Goal: Task Accomplishment & Management: Manage account settings

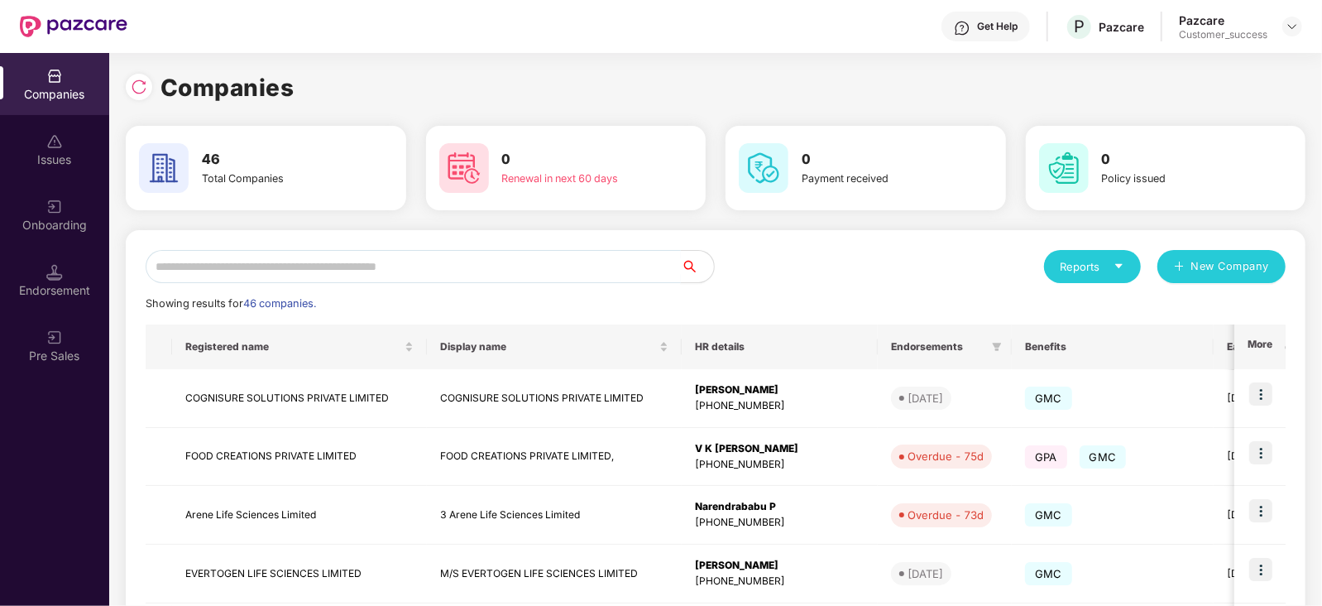
click at [244, 264] on input "text" at bounding box center [413, 266] width 535 height 33
paste input "****"
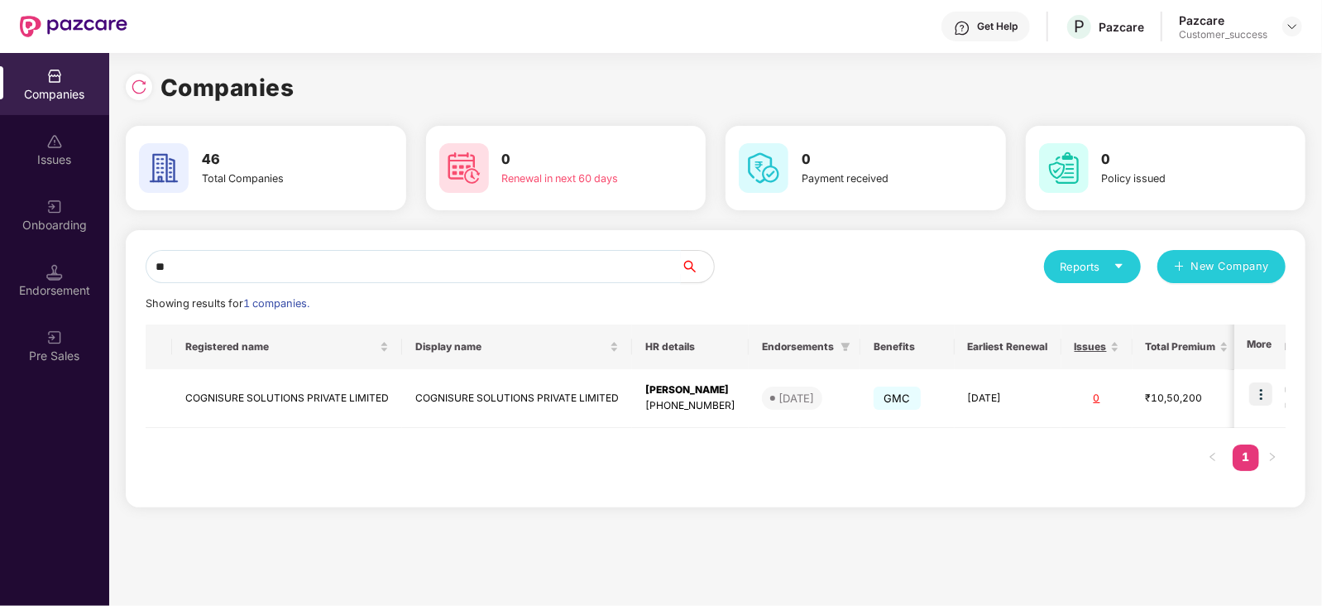
type input "*"
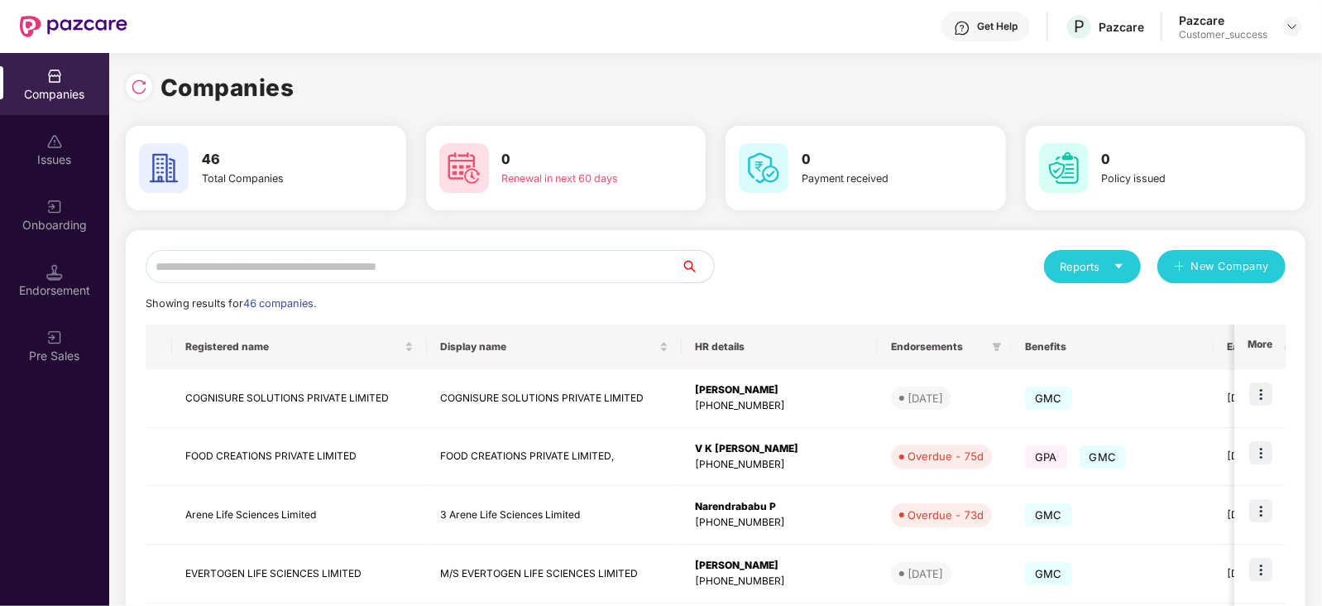
click at [265, 267] on input "text" at bounding box center [413, 266] width 535 height 33
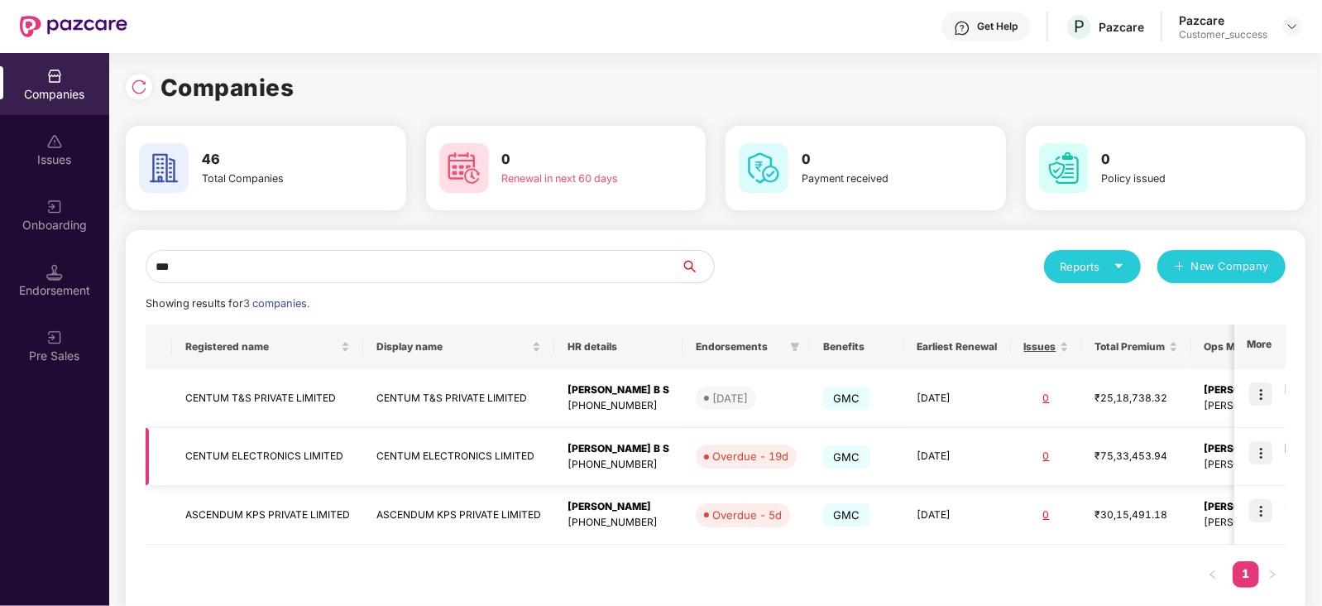
type input "***"
click at [1260, 457] on img at bounding box center [1260, 452] width 23 height 23
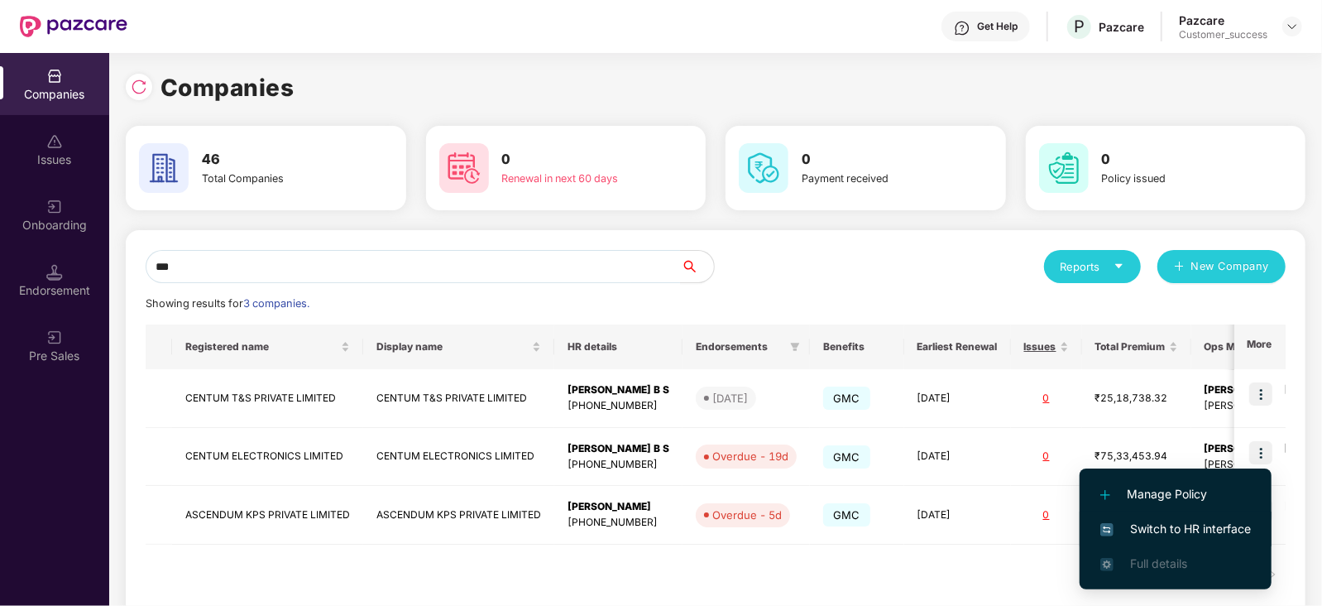
click at [1183, 523] on span "Switch to HR interface" at bounding box center [1176, 529] width 151 height 18
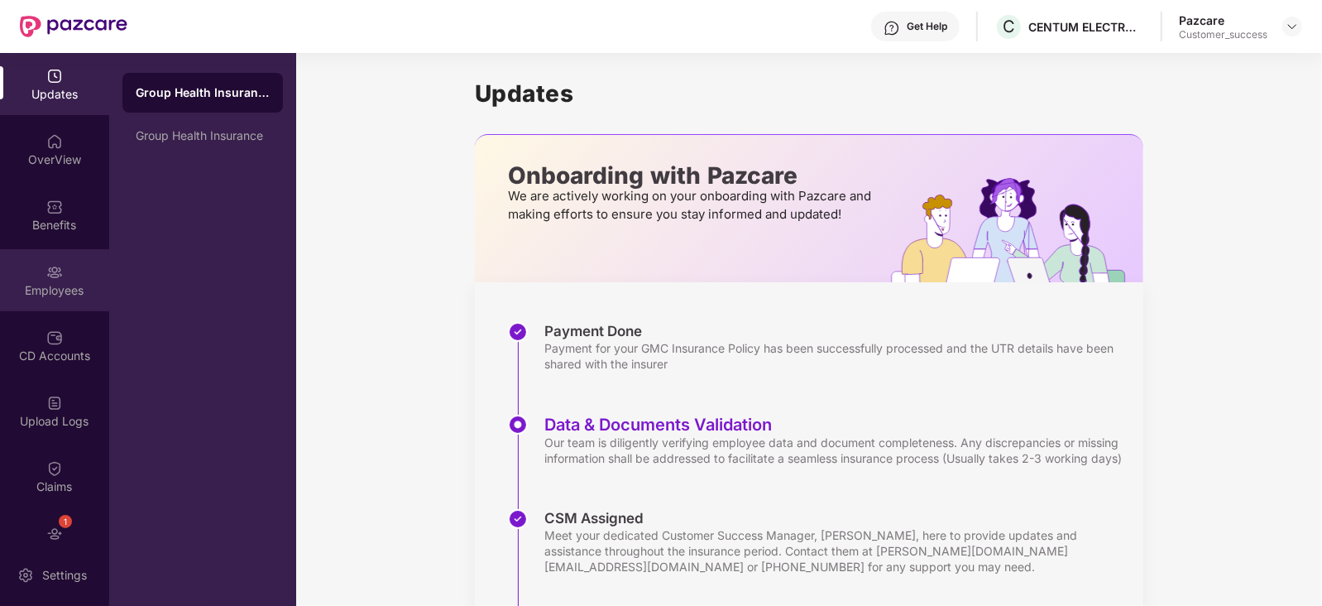
click at [41, 287] on div "Employees" at bounding box center [54, 290] width 109 height 17
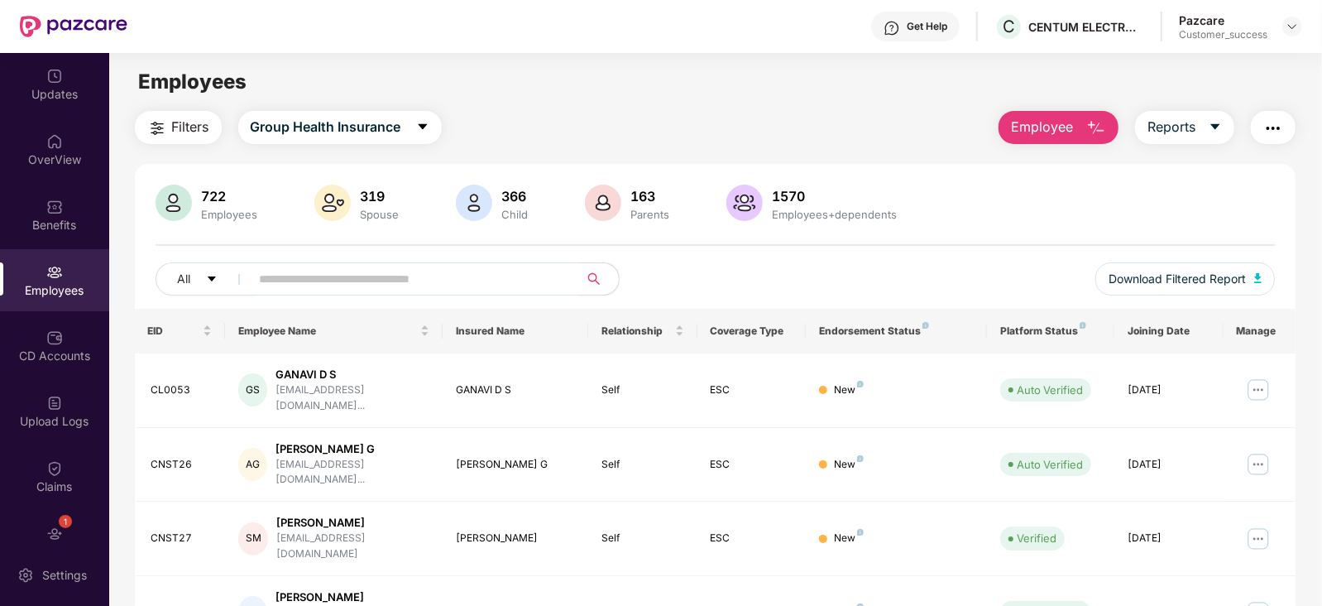
click at [343, 286] on input "text" at bounding box center [408, 278] width 297 height 25
paste input "****"
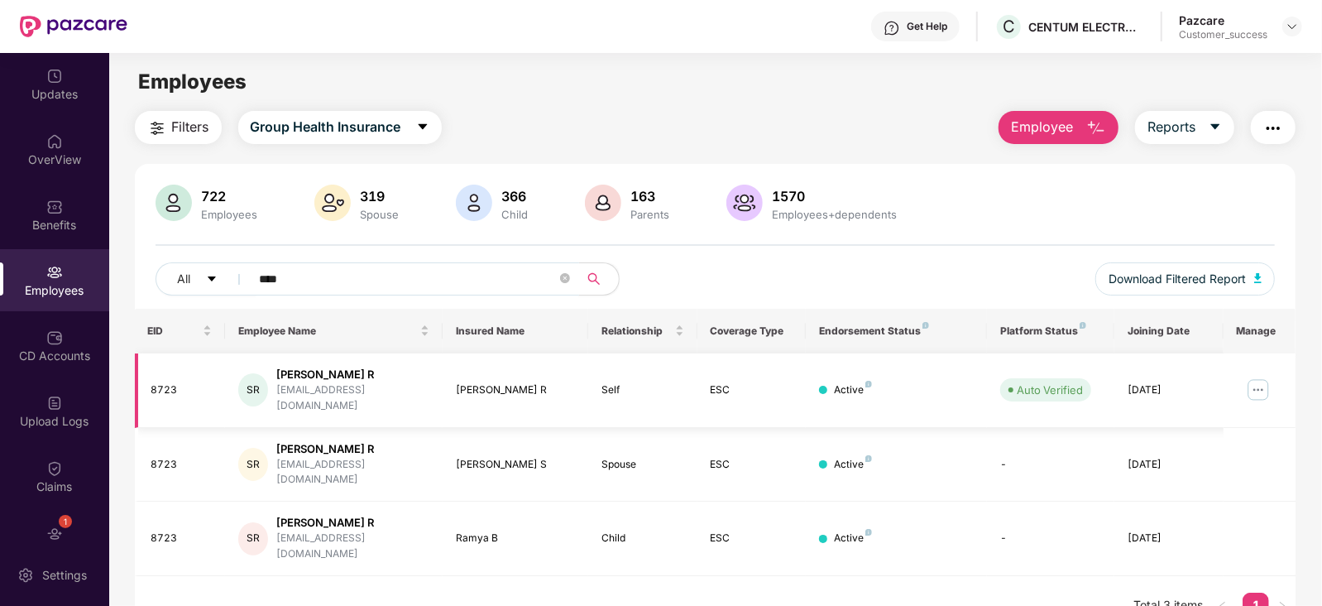
type input "****"
click at [1259, 378] on img at bounding box center [1258, 390] width 26 height 26
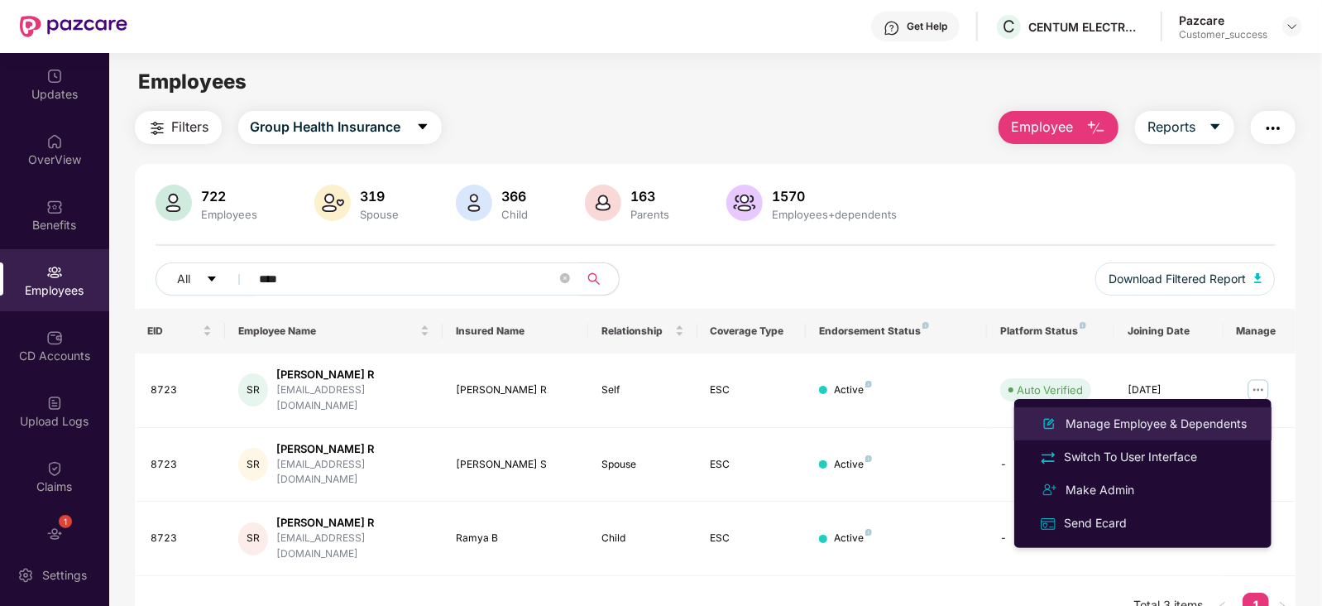
click at [1204, 418] on div "Manage Employee & Dependents" at bounding box center [1156, 424] width 188 height 18
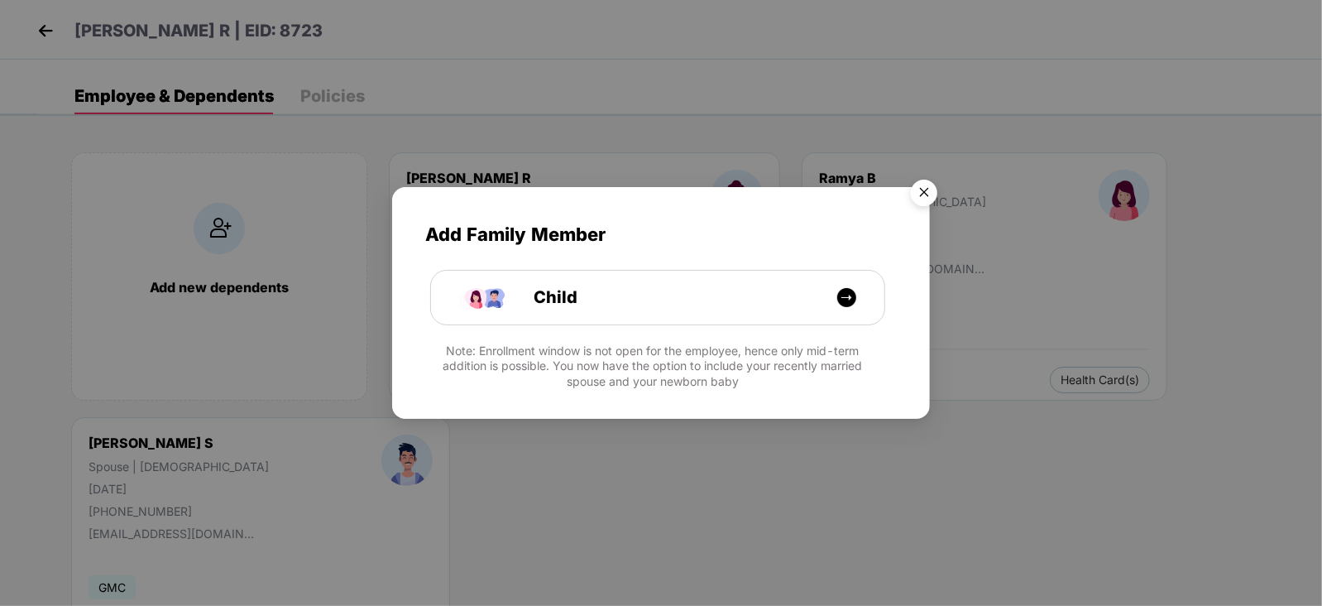
click at [928, 191] on img "Close" at bounding box center [924, 195] width 46 height 46
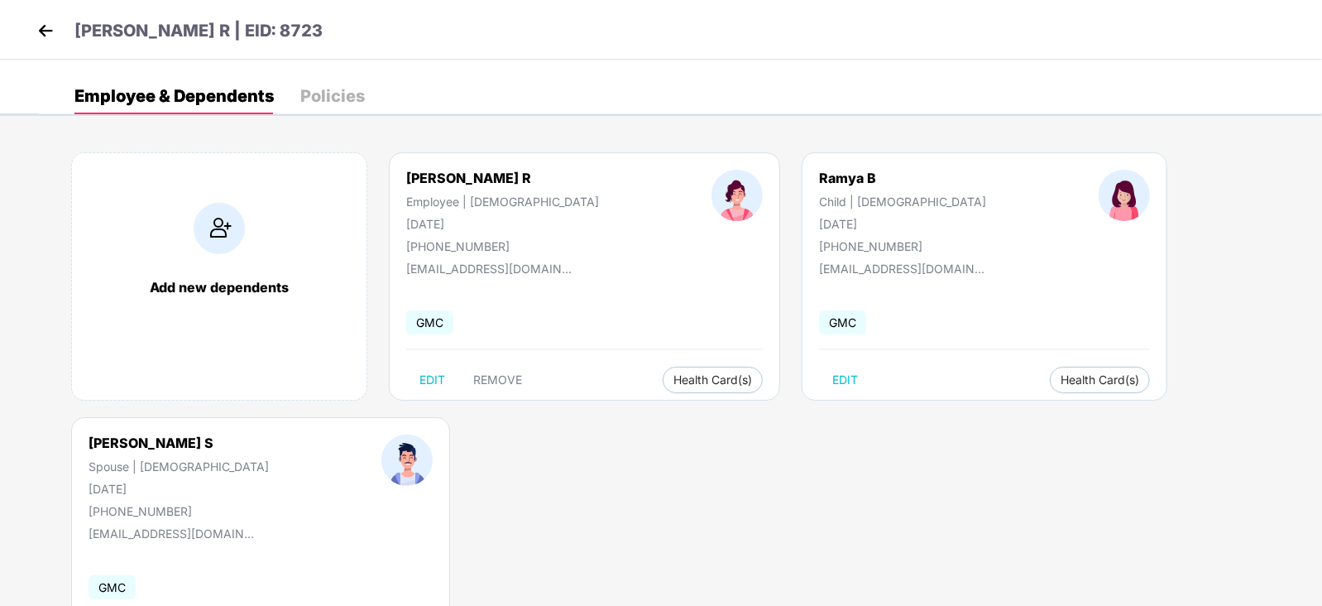
click at [667, 469] on div "Add new dependents [PERSON_NAME] R Employee | [DEMOGRAPHIC_DATA] [DATE] [PHONE_…" at bounding box center [680, 416] width 1284 height 579
click at [52, 31] on img at bounding box center [45, 30] width 25 height 25
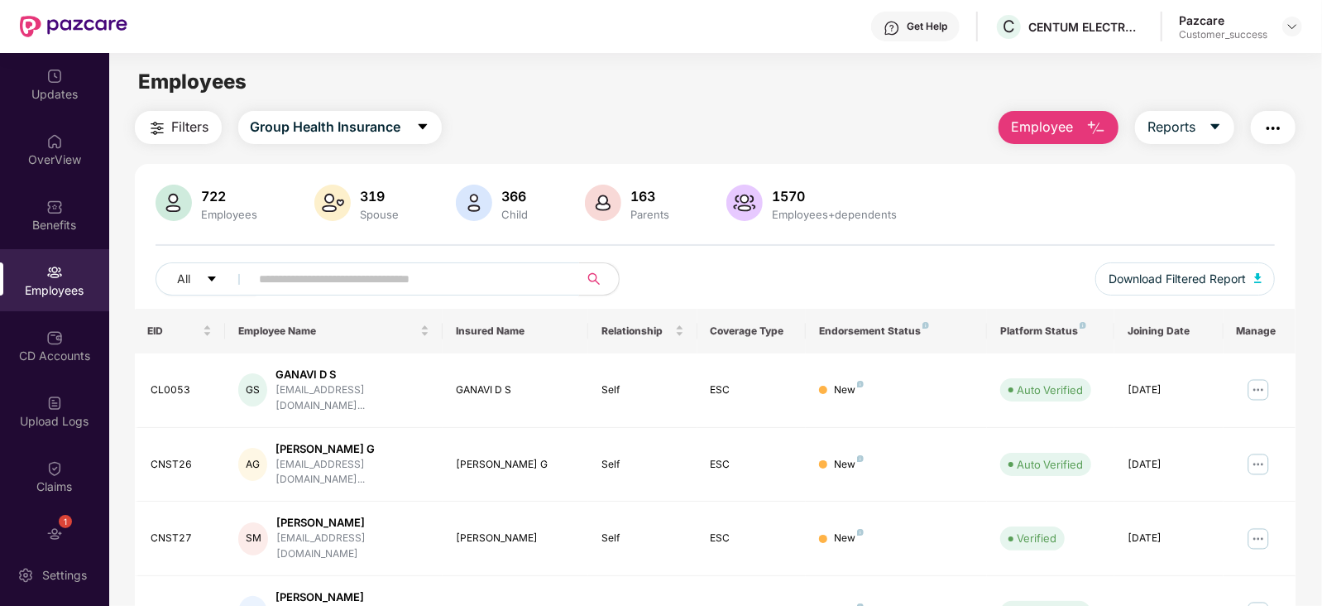
click at [295, 267] on input "text" at bounding box center [408, 278] width 297 height 25
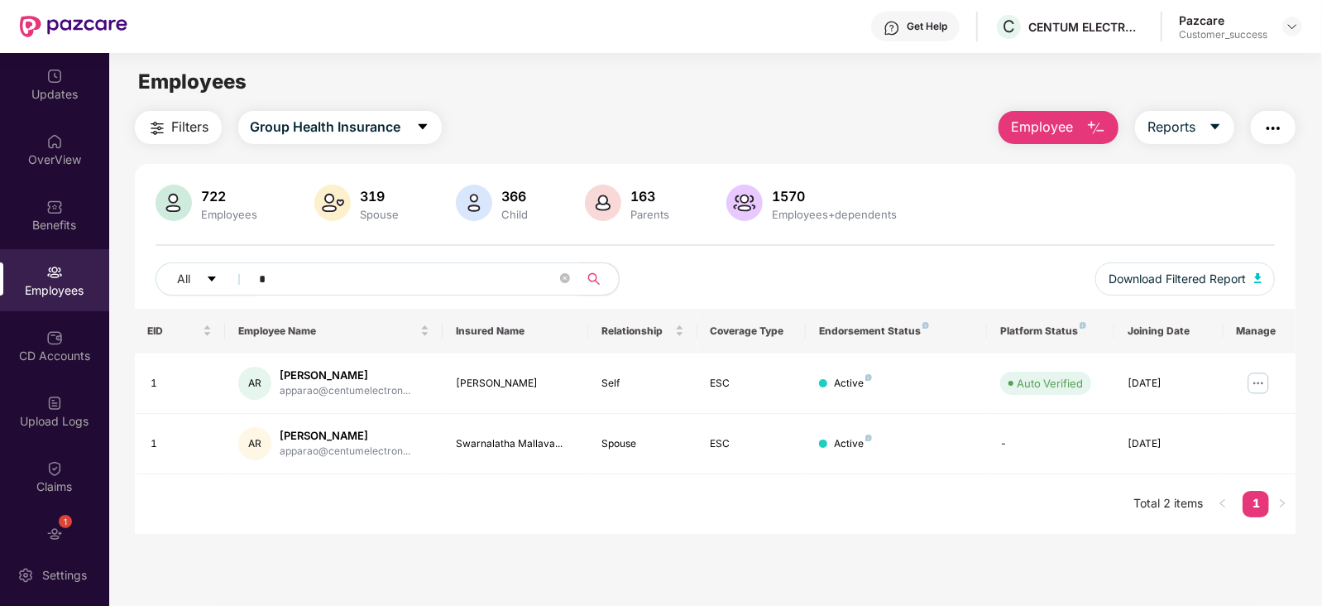
type input "*"
click at [664, 518] on div "EID Employee Name Insured Name Relationship Coverage Type Endorsement Status Pl…" at bounding box center [716, 421] width 1162 height 225
click at [247, 385] on div "AR" at bounding box center [254, 383] width 33 height 33
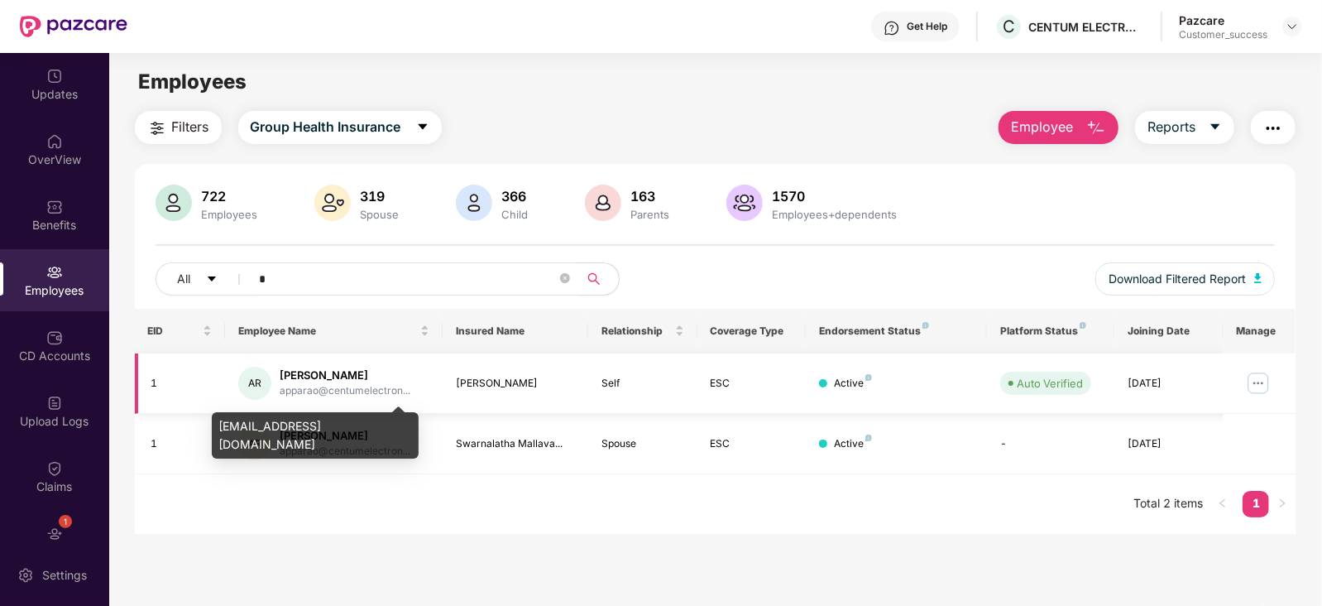
click at [281, 392] on div "apparao@centumelectron..." at bounding box center [345, 391] width 131 height 16
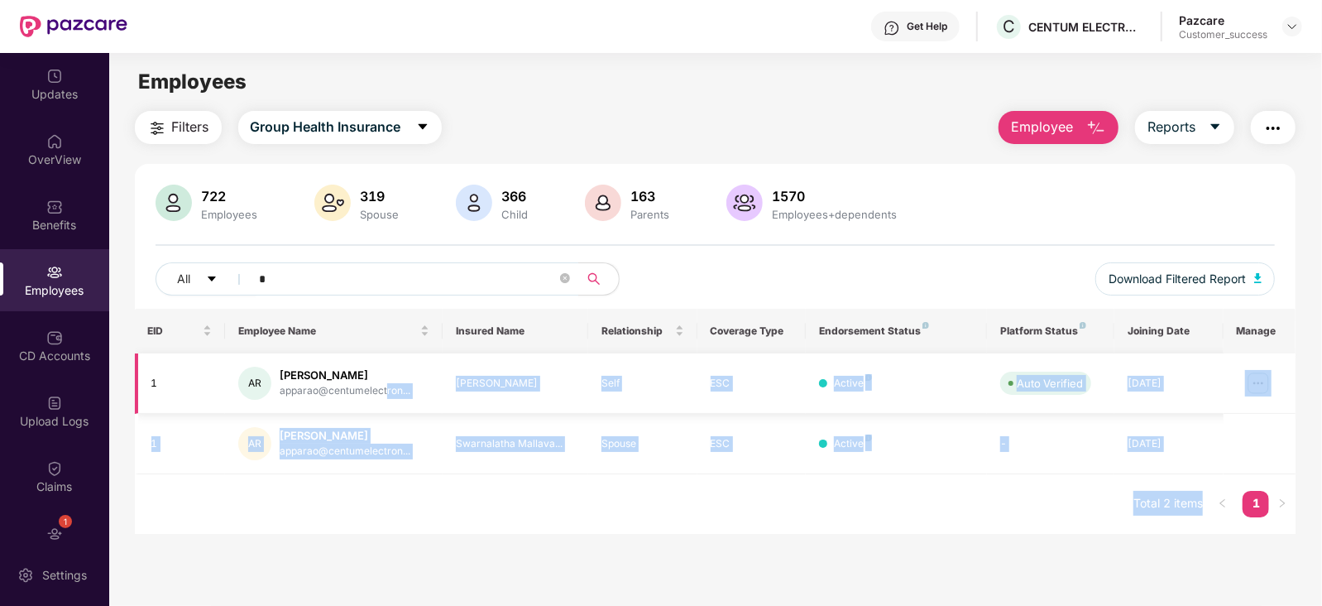
drag, startPoint x: 218, startPoint y: 426, endPoint x: 386, endPoint y: 400, distance: 169.9
click at [386, 400] on body "Get Help C CENTUM ELECTRONICS LIMITED Pazcare Customer_success Updates OverView…" at bounding box center [661, 303] width 1322 height 606
click at [386, 400] on td "AR Appa [PERSON_NAME]@centumelectron..." at bounding box center [334, 383] width 218 height 60
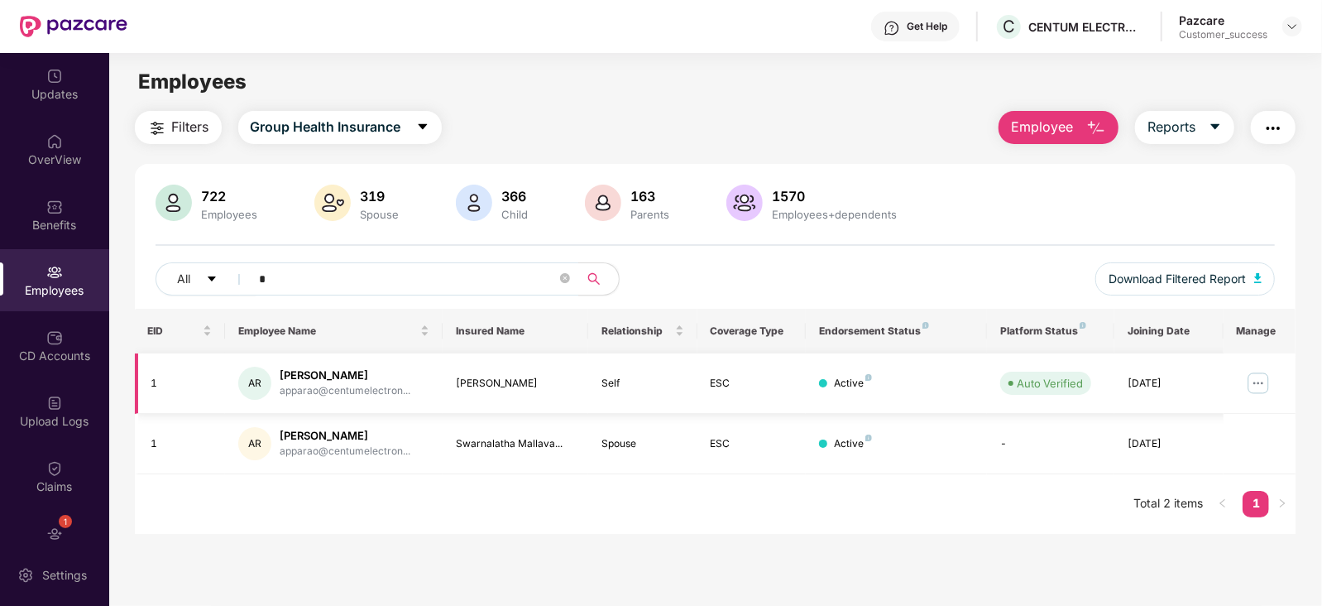
click at [242, 382] on div "AR" at bounding box center [254, 383] width 33 height 33
click at [257, 385] on div "AR" at bounding box center [254, 383] width 33 height 33
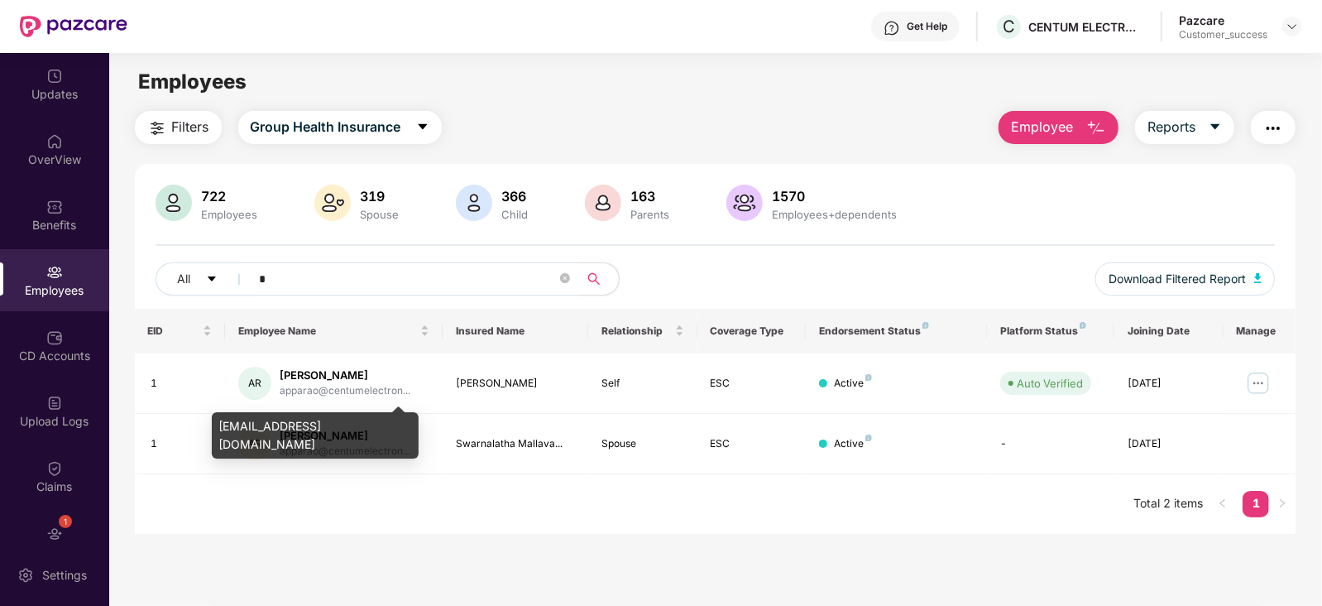
click at [406, 425] on div "[EMAIL_ADDRESS][DOMAIN_NAME]" at bounding box center [315, 435] width 207 height 46
drag, startPoint x: 398, startPoint y: 420, endPoint x: 218, endPoint y: 433, distance: 180.0
click at [218, 433] on div "[EMAIL_ADDRESS][DOMAIN_NAME]" at bounding box center [315, 435] width 207 height 46
copy div "[EMAIL_ADDRESS][DOMAIN_NAME]"
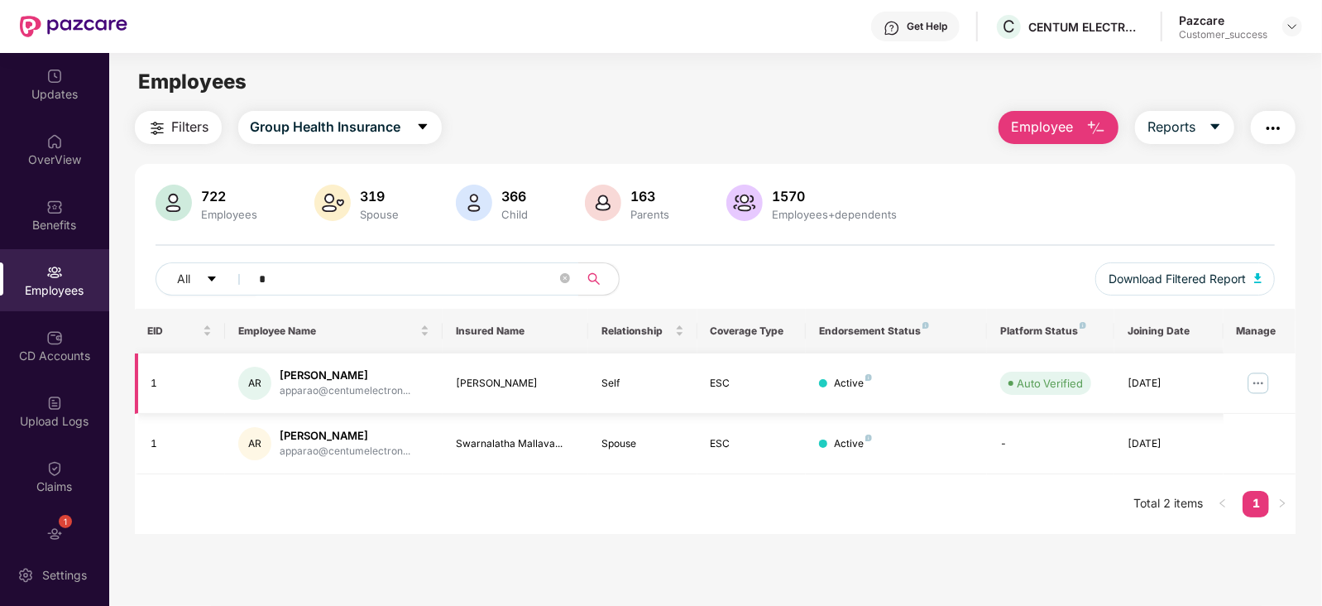
click at [261, 383] on div "AR" at bounding box center [254, 383] width 33 height 33
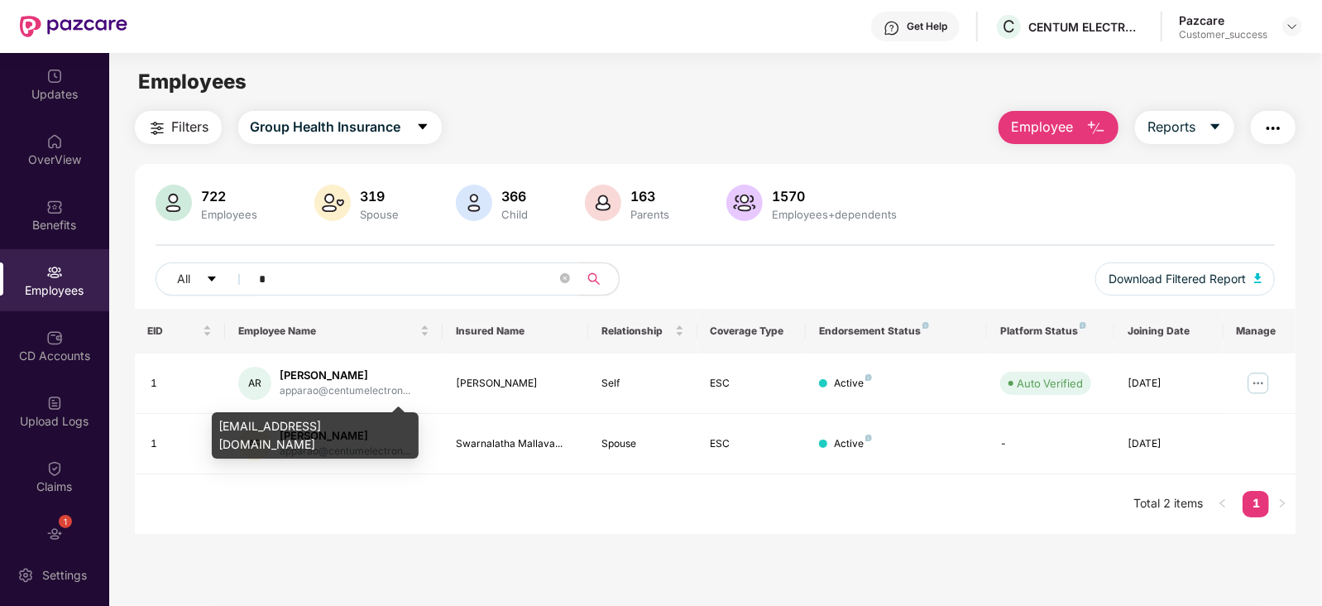
drag, startPoint x: 216, startPoint y: 425, endPoint x: 401, endPoint y: 421, distance: 185.4
click at [401, 421] on div "[EMAIL_ADDRESS][DOMAIN_NAME]" at bounding box center [315, 435] width 207 height 46
copy div "[EMAIL_ADDRESS][DOMAIN_NAME]"
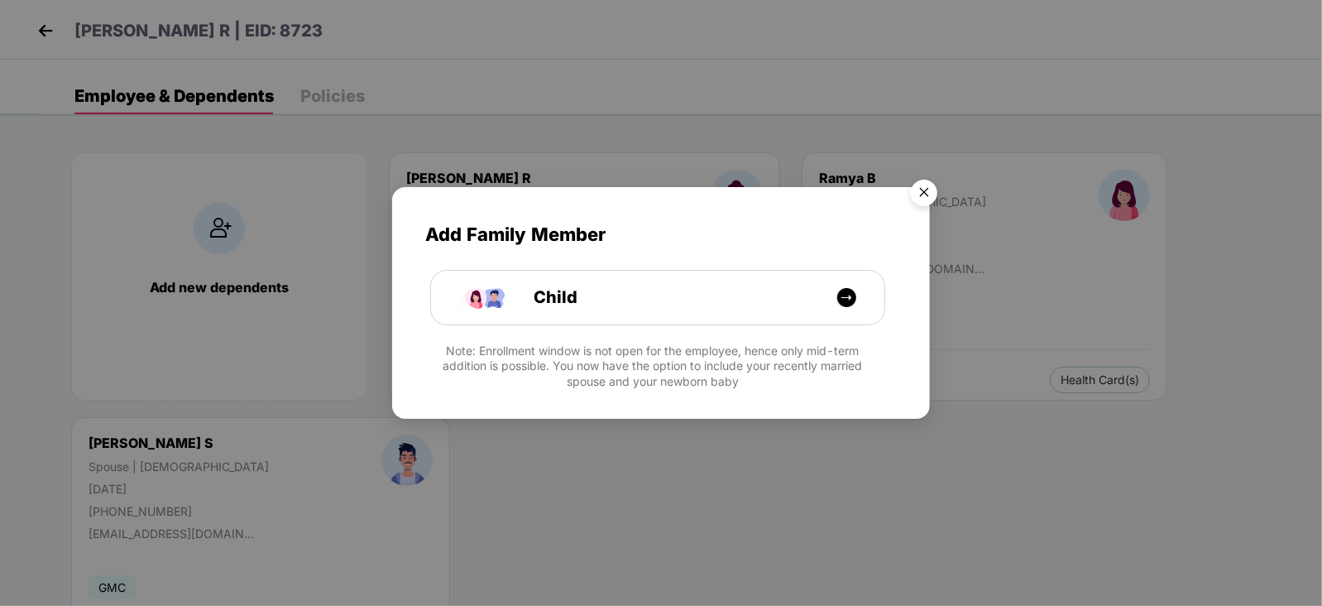
click at [923, 190] on img "Close" at bounding box center [924, 195] width 46 height 46
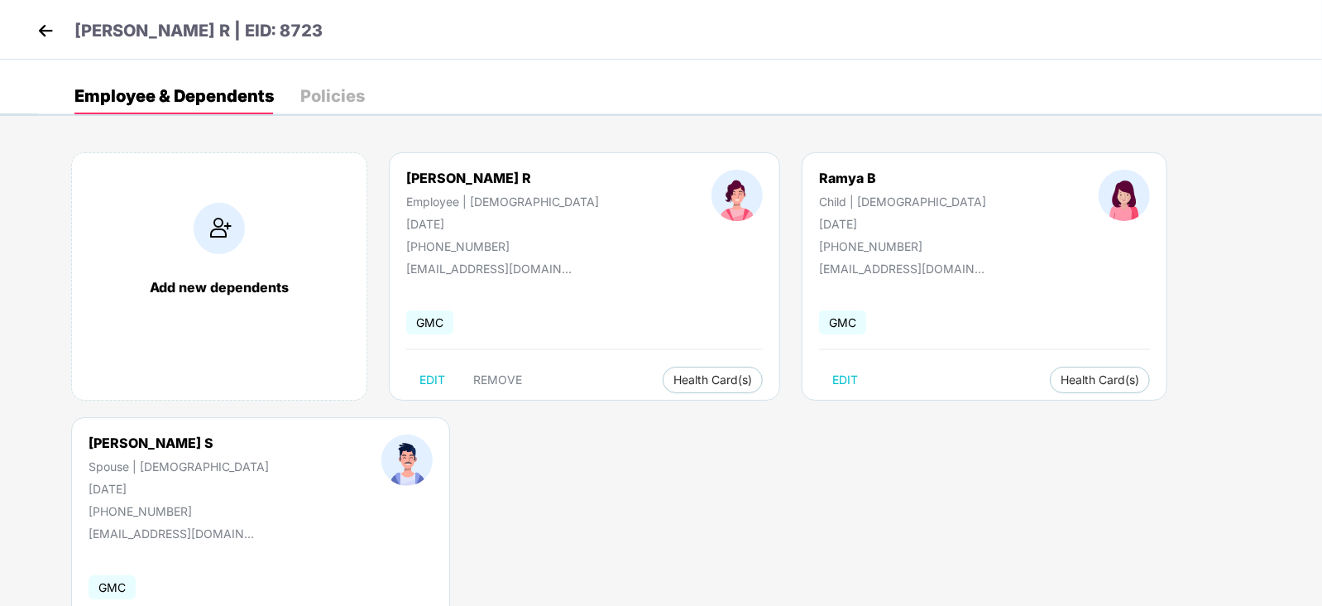
click at [43, 13] on div "[PERSON_NAME] R | EID: 8723" at bounding box center [661, 30] width 1322 height 60
click at [40, 32] on img at bounding box center [45, 30] width 25 height 25
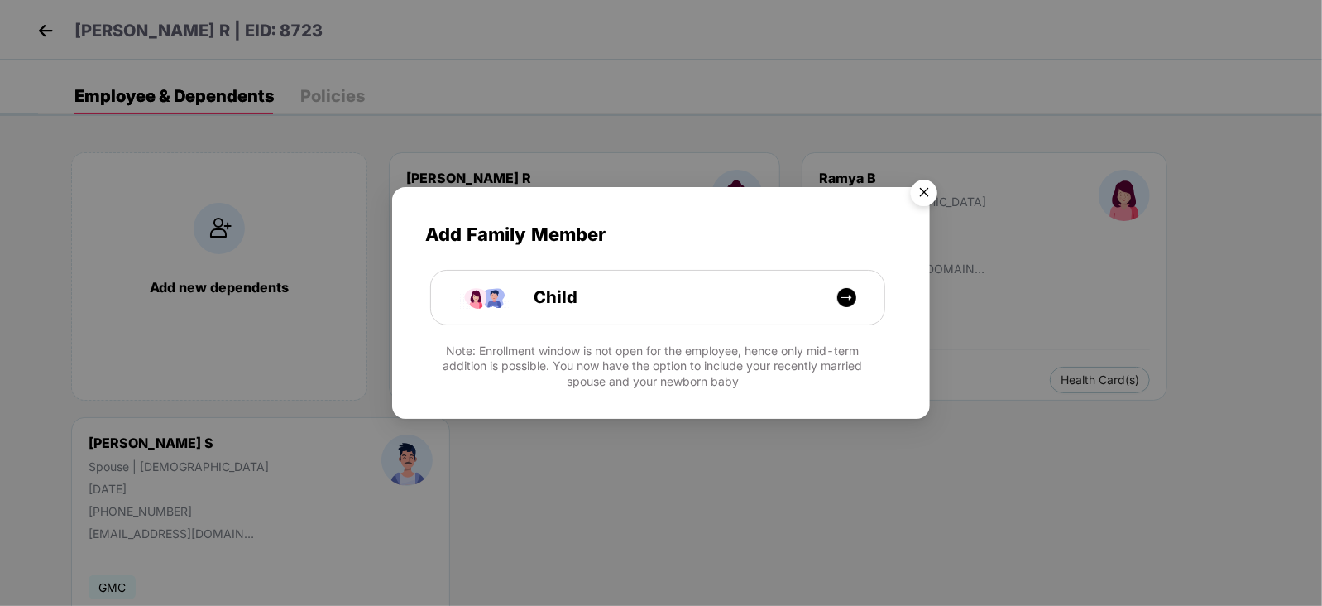
click at [927, 192] on img "Close" at bounding box center [924, 195] width 46 height 46
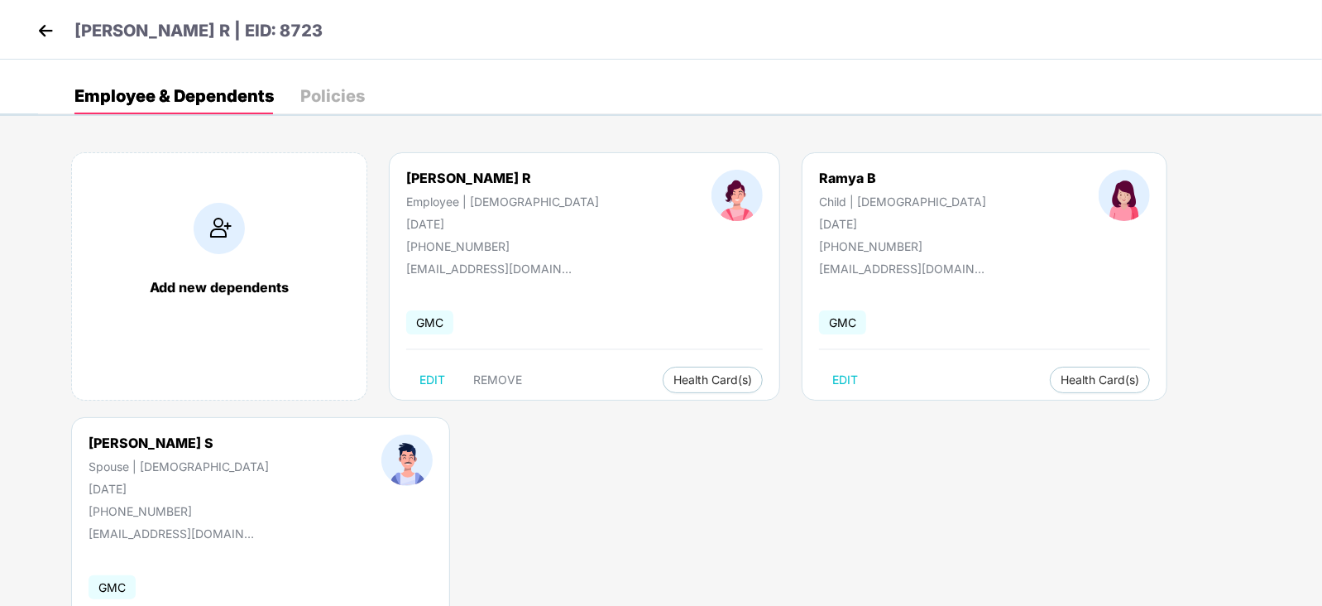
click at [40, 29] on img at bounding box center [45, 30] width 25 height 25
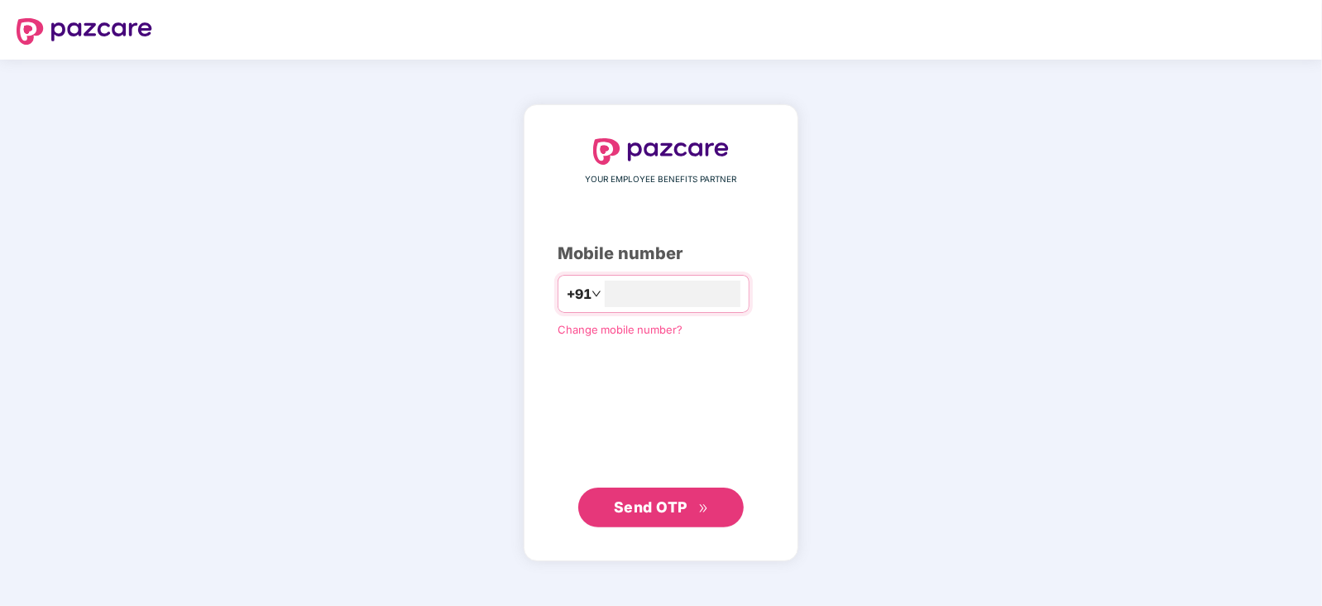
type input "**********"
click at [661, 498] on span "Send OTP" at bounding box center [651, 505] width 74 height 17
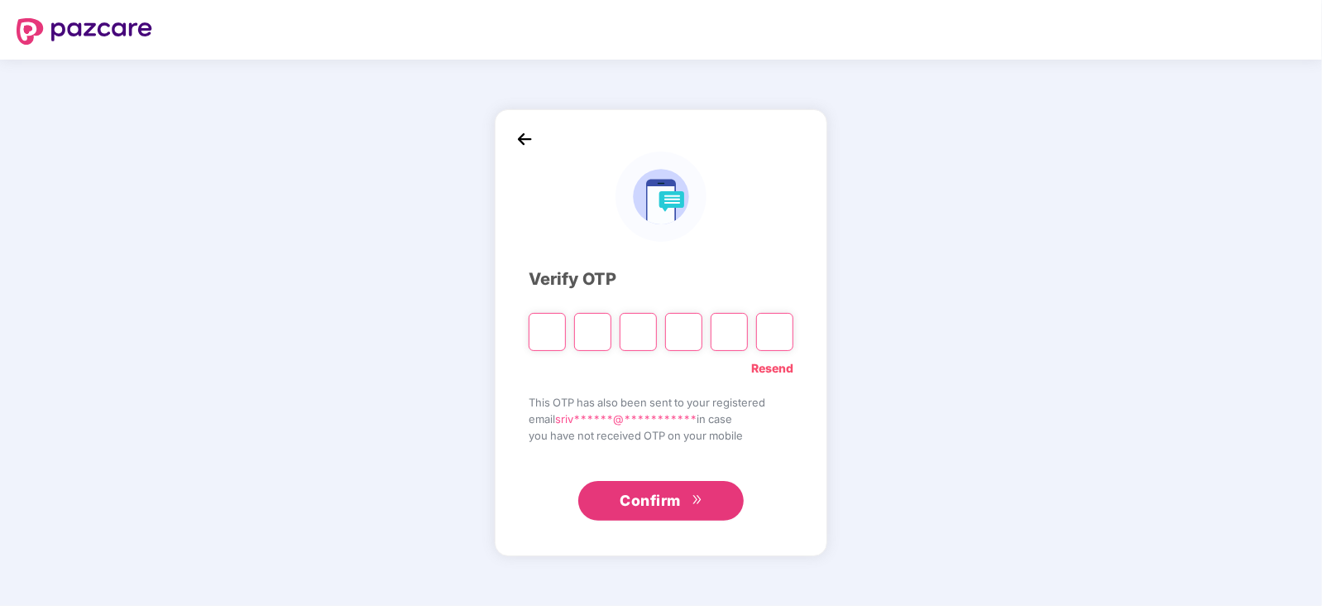
paste input "*"
type input "*"
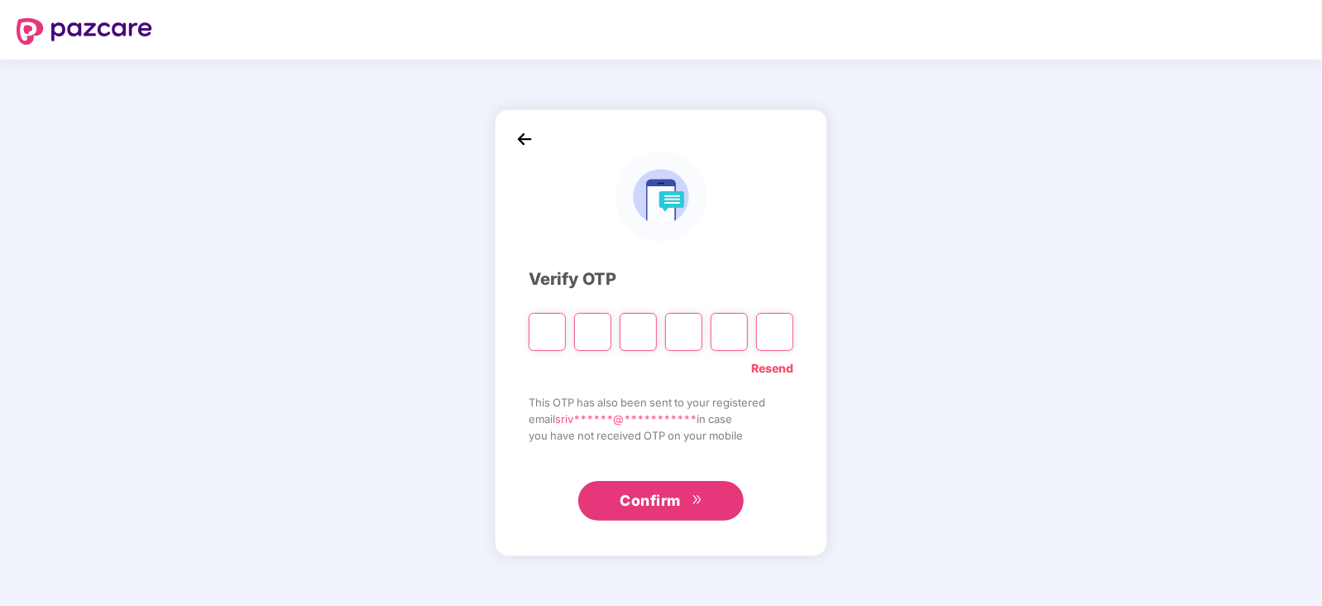
type input "*"
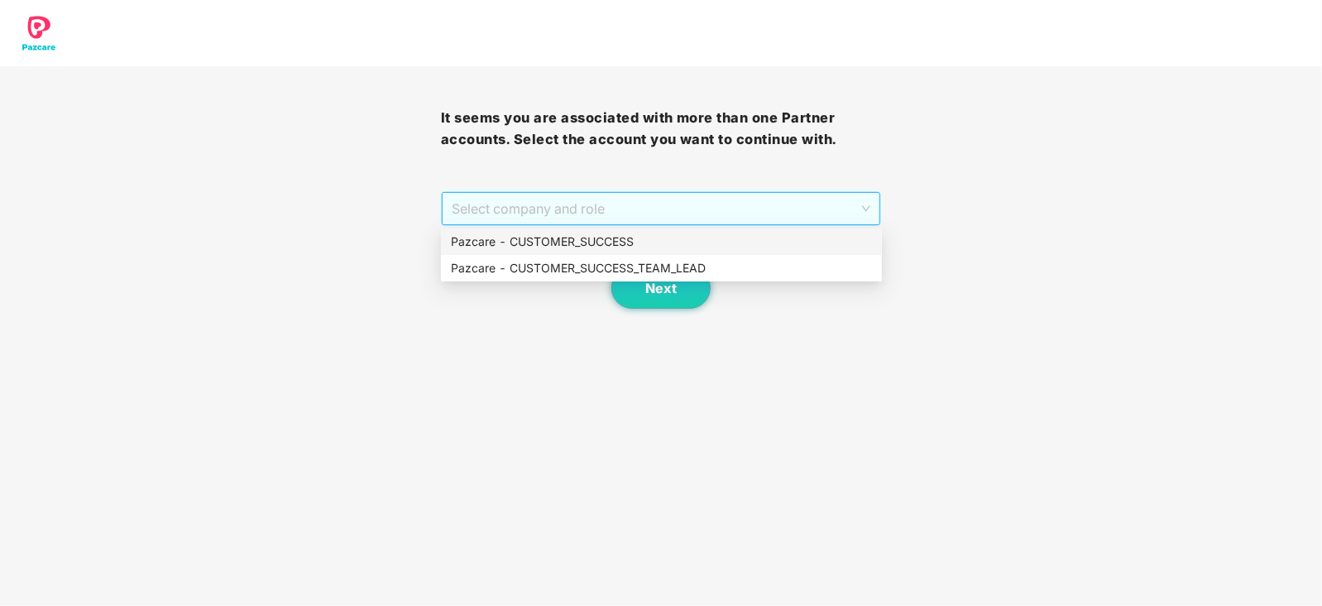
click at [861, 201] on span "Select company and role" at bounding box center [662, 208] width 420 height 31
click at [592, 242] on div "Pazcare - CUSTOMER_SUCCESS" at bounding box center [661, 242] width 421 height 18
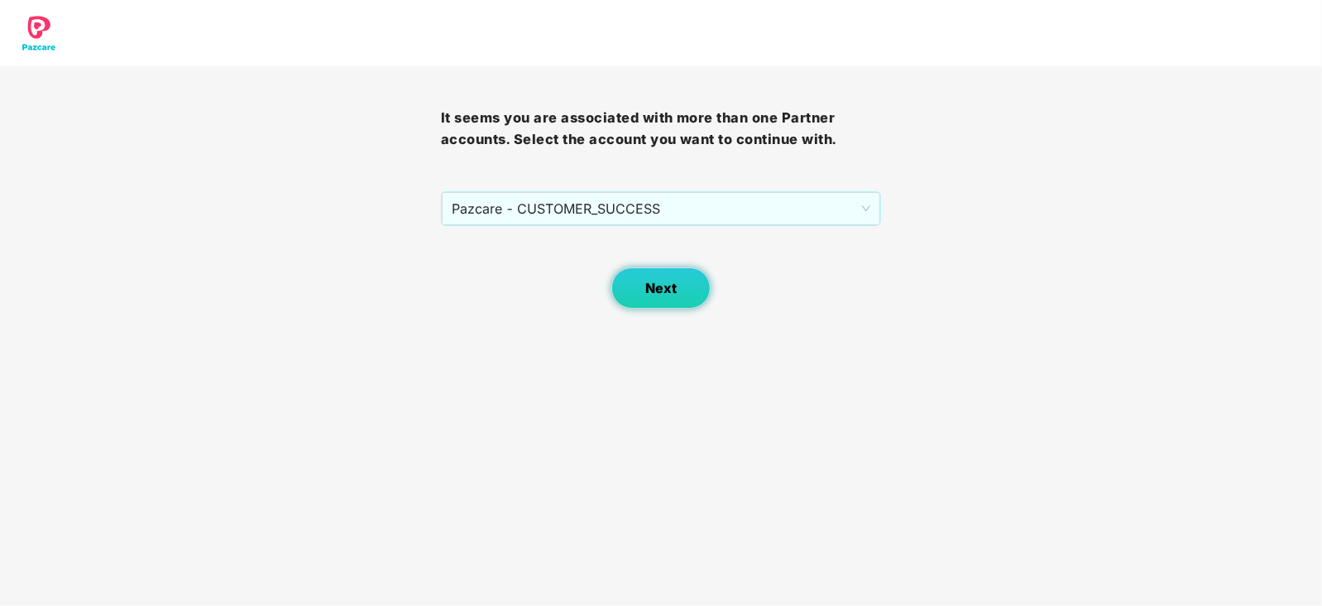
click at [669, 290] on span "Next" at bounding box center [660, 289] width 31 height 16
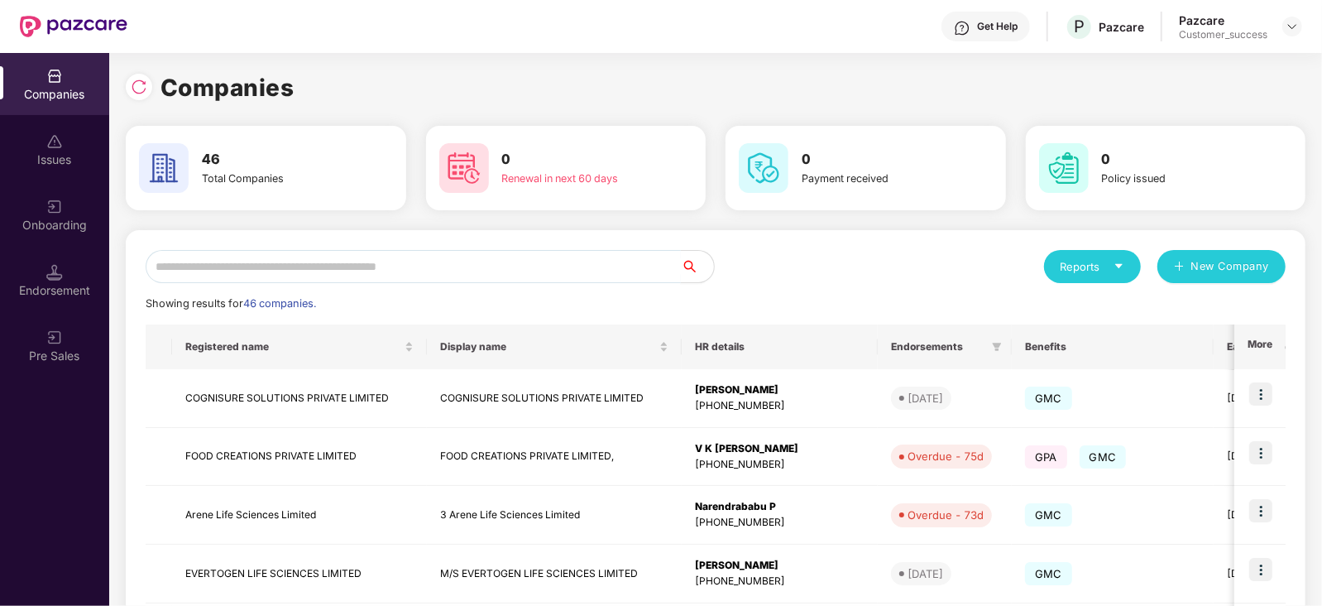
click at [364, 250] on input "text" at bounding box center [413, 266] width 535 height 33
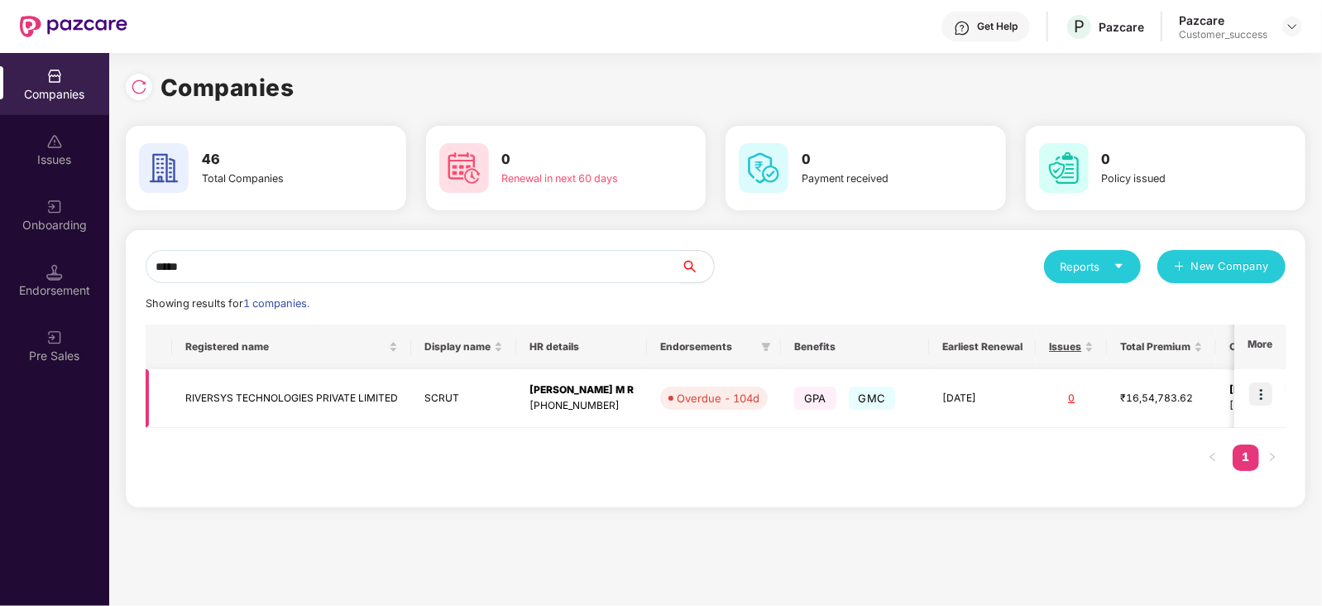
type input "*****"
click at [1266, 386] on img at bounding box center [1260, 393] width 23 height 23
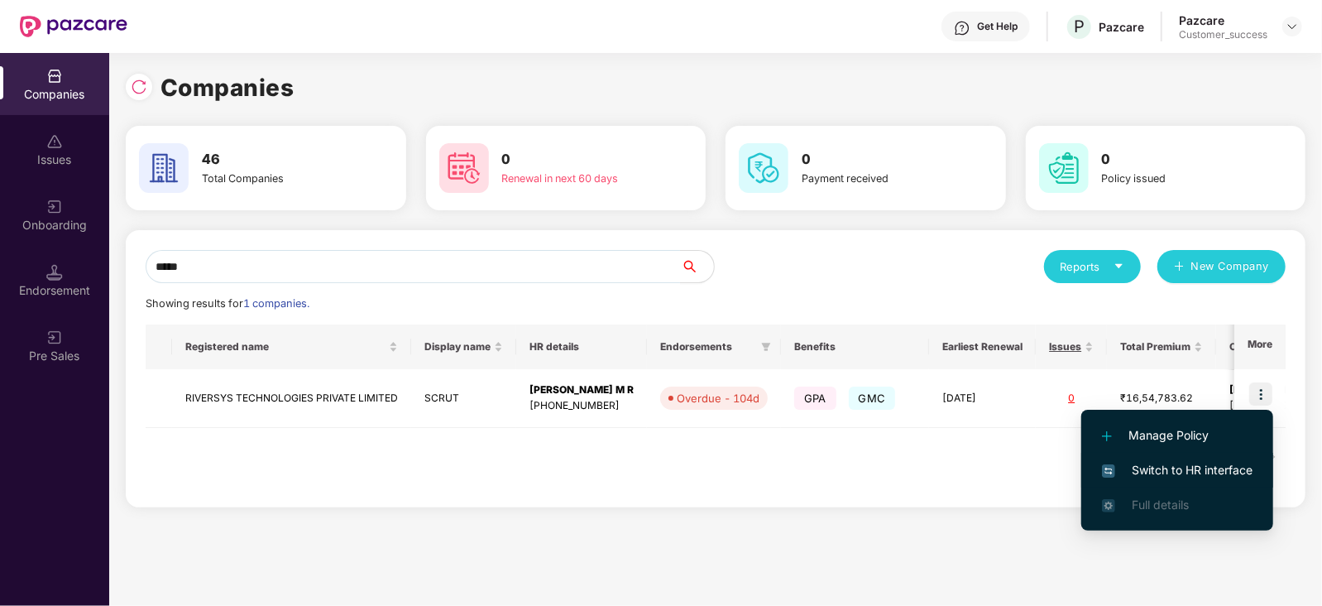
click at [1191, 459] on li "Switch to HR interface" at bounding box center [1178, 470] width 192 height 35
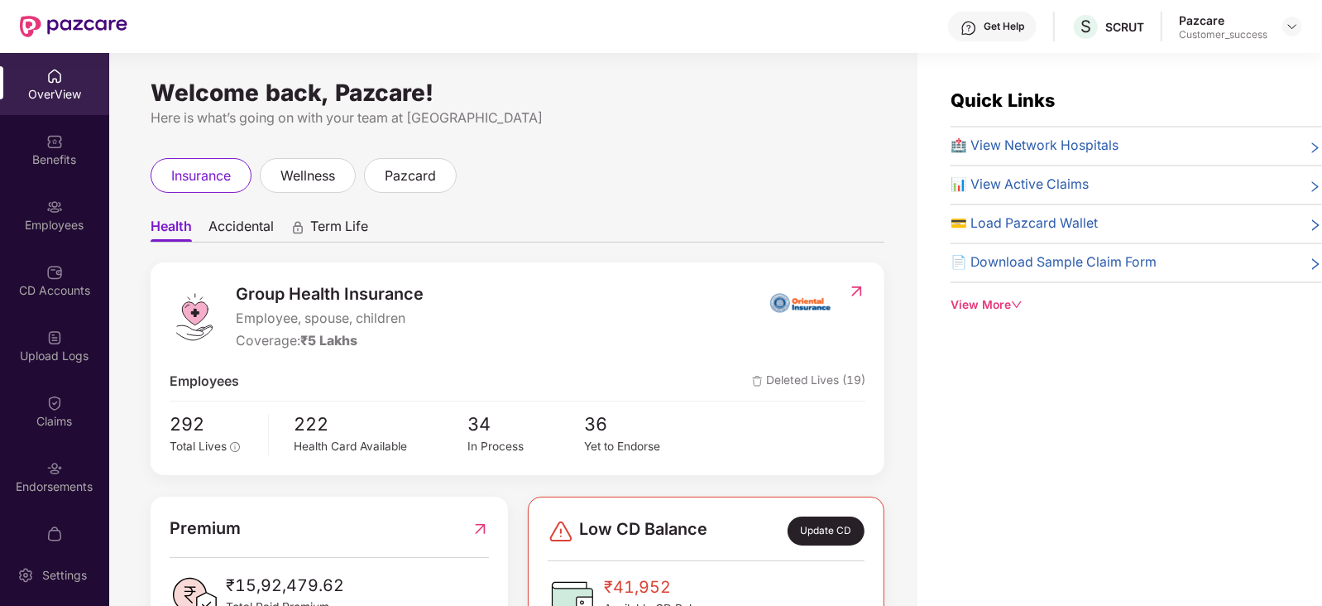
click at [41, 221] on div "Employees" at bounding box center [54, 225] width 109 height 17
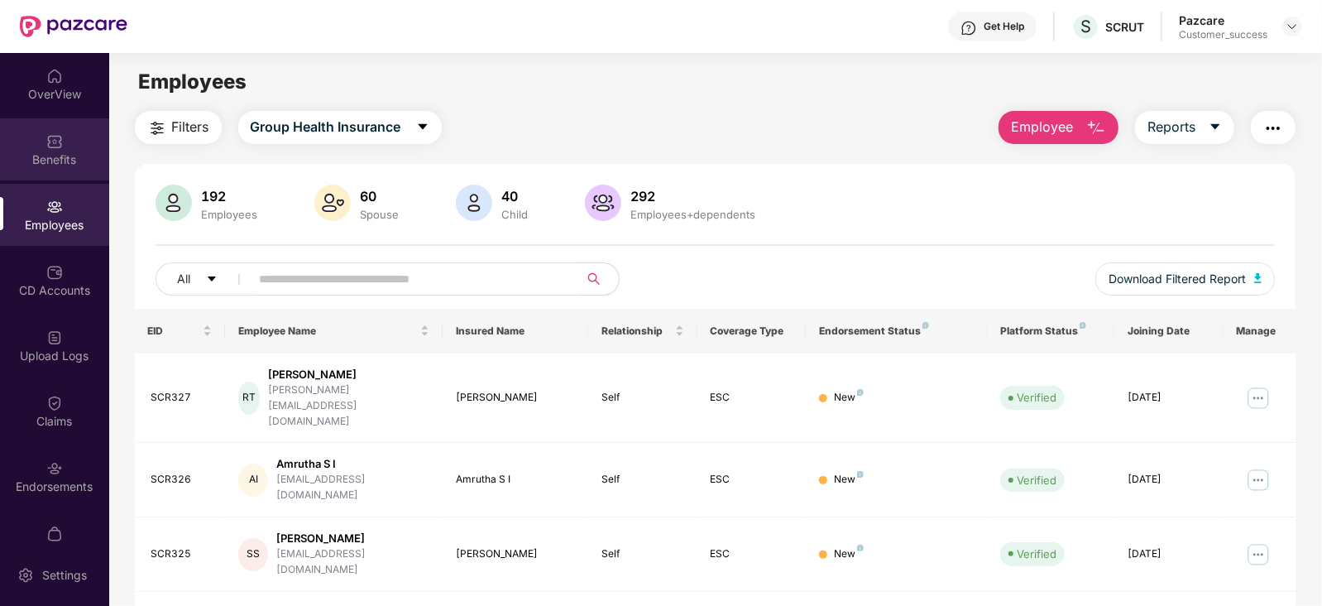
click at [55, 143] on img at bounding box center [54, 141] width 17 height 17
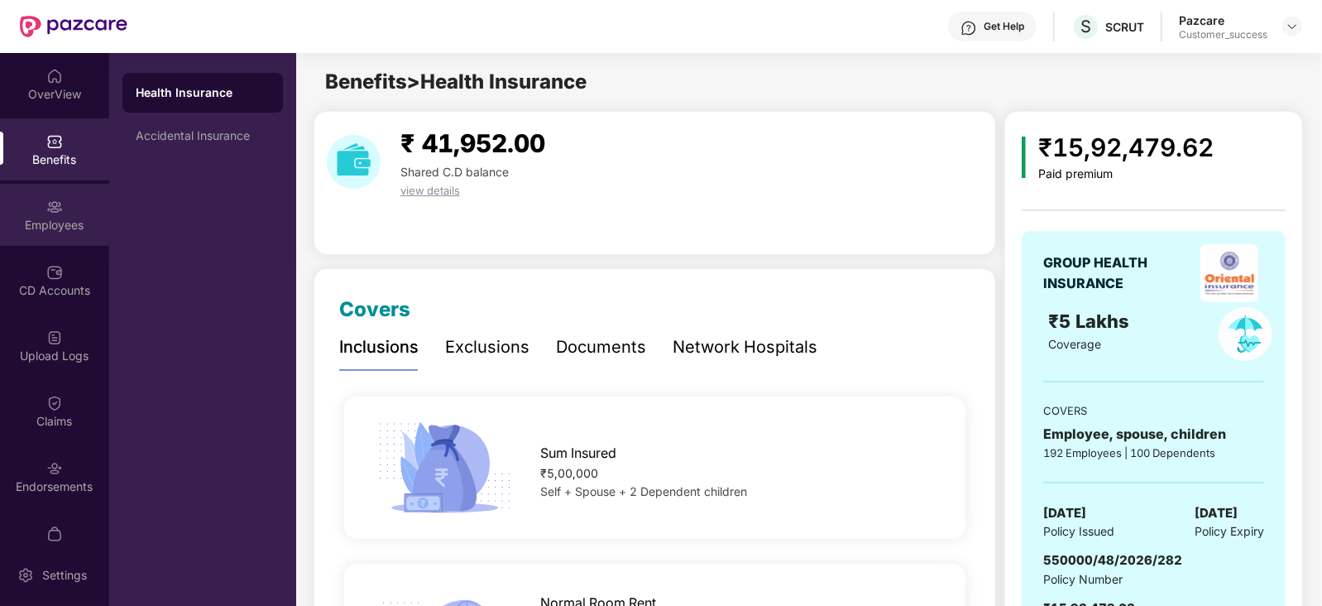
click at [65, 213] on div "Employees" at bounding box center [54, 215] width 109 height 62
